Goal: Task Accomplishment & Management: Use online tool/utility

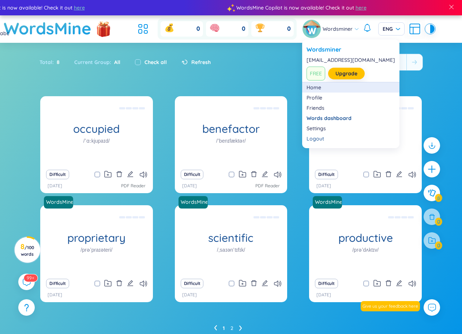
click at [317, 87] on link "Home" at bounding box center [350, 87] width 88 height 7
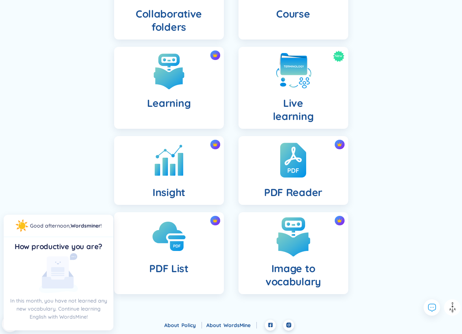
scroll to position [198, 0]
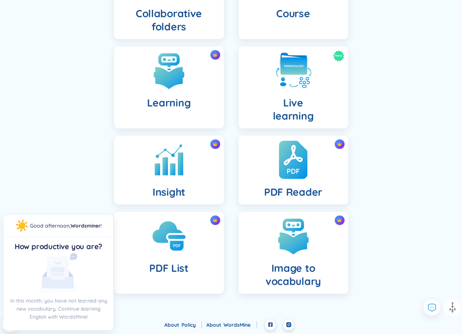
click at [298, 174] on img at bounding box center [293, 160] width 29 height 40
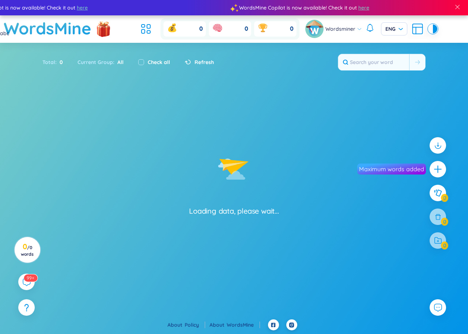
click at [313, 26] on img at bounding box center [314, 29] width 18 height 18
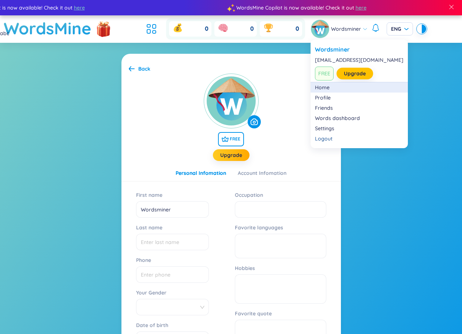
click at [325, 88] on link "Home" at bounding box center [359, 87] width 88 height 7
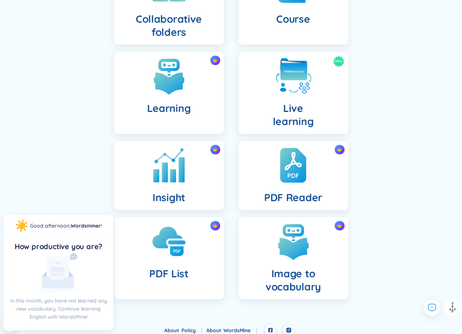
scroll to position [198, 0]
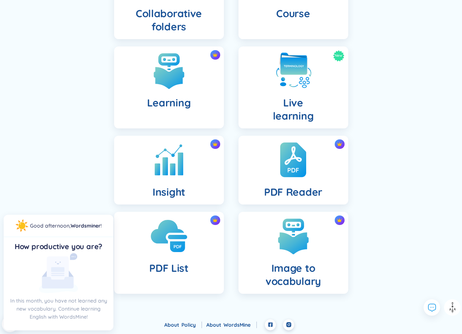
click at [172, 233] on img at bounding box center [169, 236] width 40 height 40
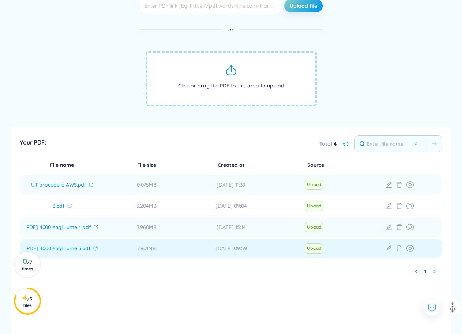
scroll to position [177, 0]
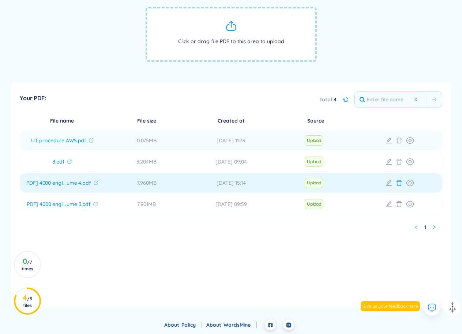
click at [400, 181] on icon at bounding box center [398, 183] width 5 height 6
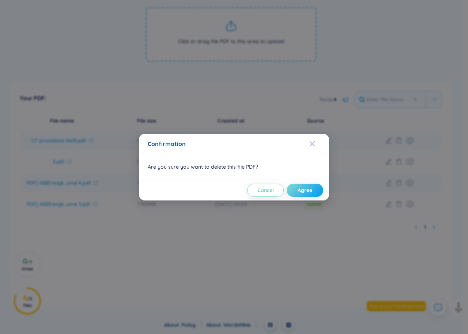
click at [313, 190] on button "Agree" at bounding box center [305, 190] width 37 height 13
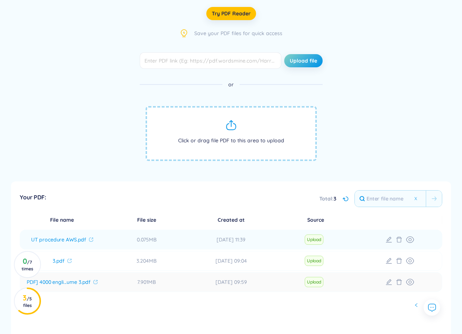
scroll to position [67, 0]
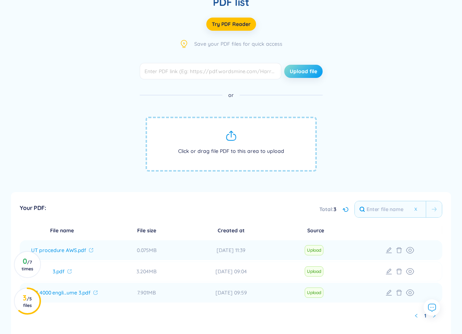
click at [311, 71] on span "Upload file" at bounding box center [303, 71] width 27 height 7
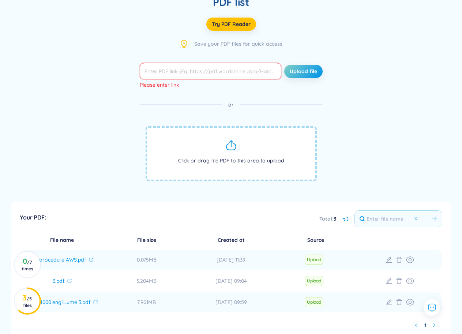
click at [222, 71] on input "text" at bounding box center [211, 71] width 142 height 16
drag, startPoint x: 223, startPoint y: 151, endPoint x: 215, endPoint y: 65, distance: 86.3
click at [215, 65] on div "Upload file Please enter link or Click or drag file PDF to this area to upload" at bounding box center [231, 128] width 183 height 130
click at [219, 95] on div "Please enter link" at bounding box center [231, 88] width 183 height 18
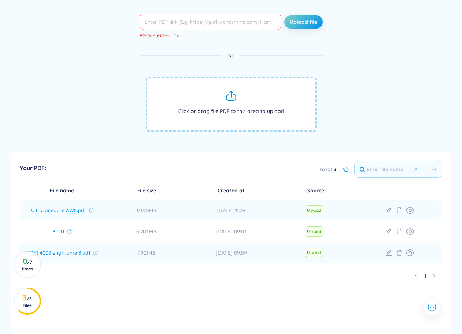
scroll to position [103, 0]
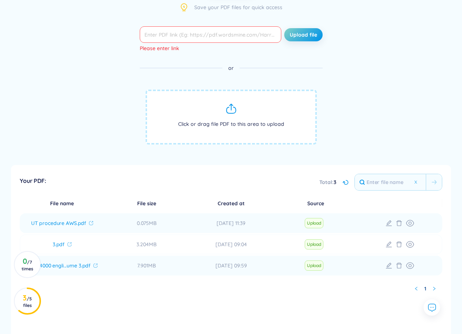
click at [240, 121] on span "Click or drag file PDF to this area to upload" at bounding box center [231, 117] width 171 height 55
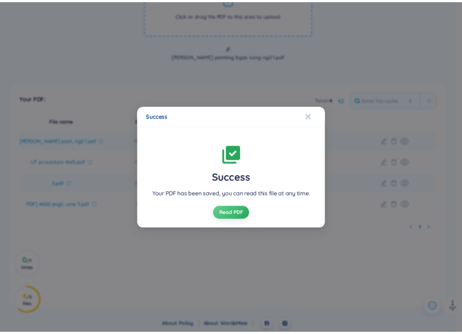
scroll to position [213, 0]
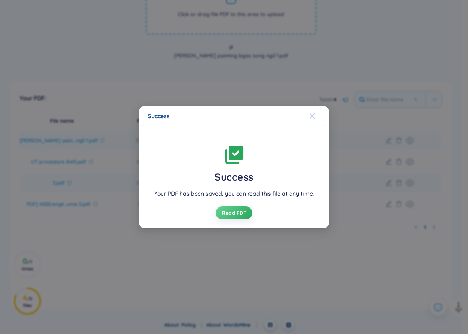
click at [312, 114] on icon "Close" at bounding box center [312, 116] width 6 height 6
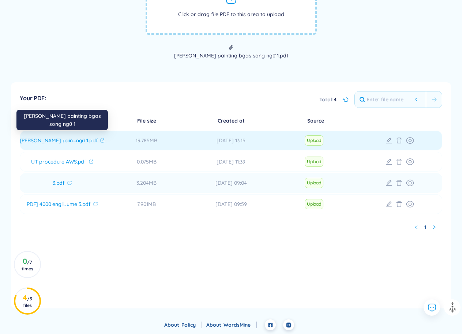
click at [68, 140] on span "[PERSON_NAME] pain...ngữ 1.pdf" at bounding box center [59, 140] width 78 height 7
